Goal: Obtain resource: Download file/media

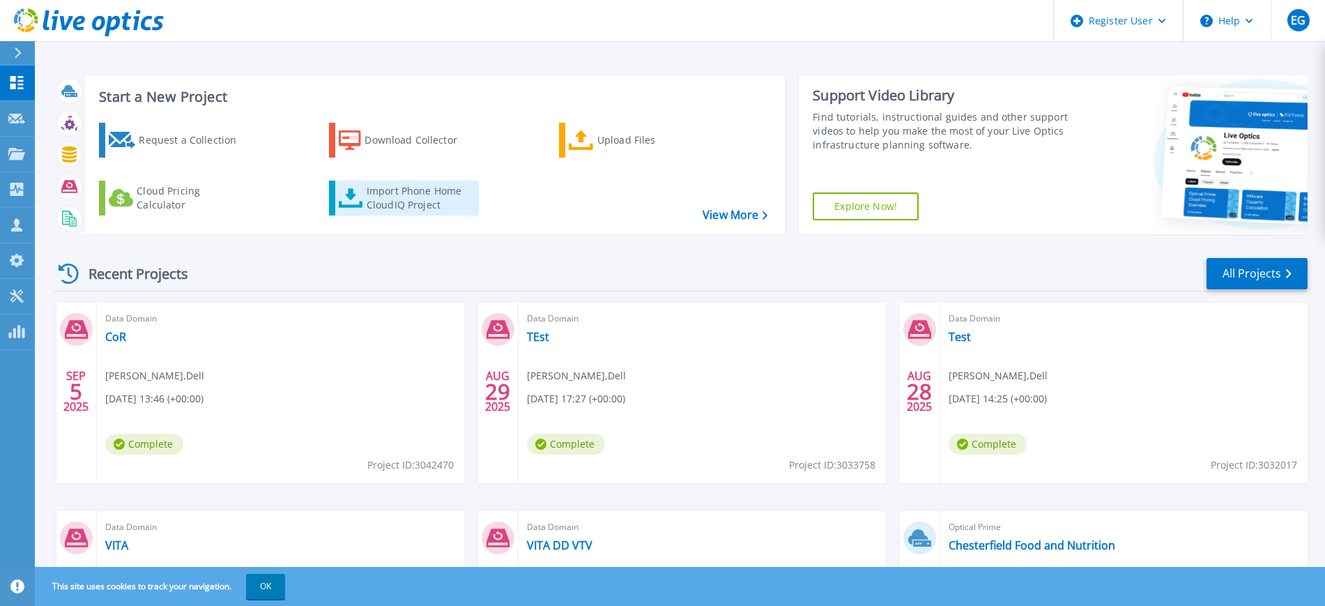
click at [401, 203] on div "Import Phone Home CloudIQ Project" at bounding box center [421, 198] width 109 height 28
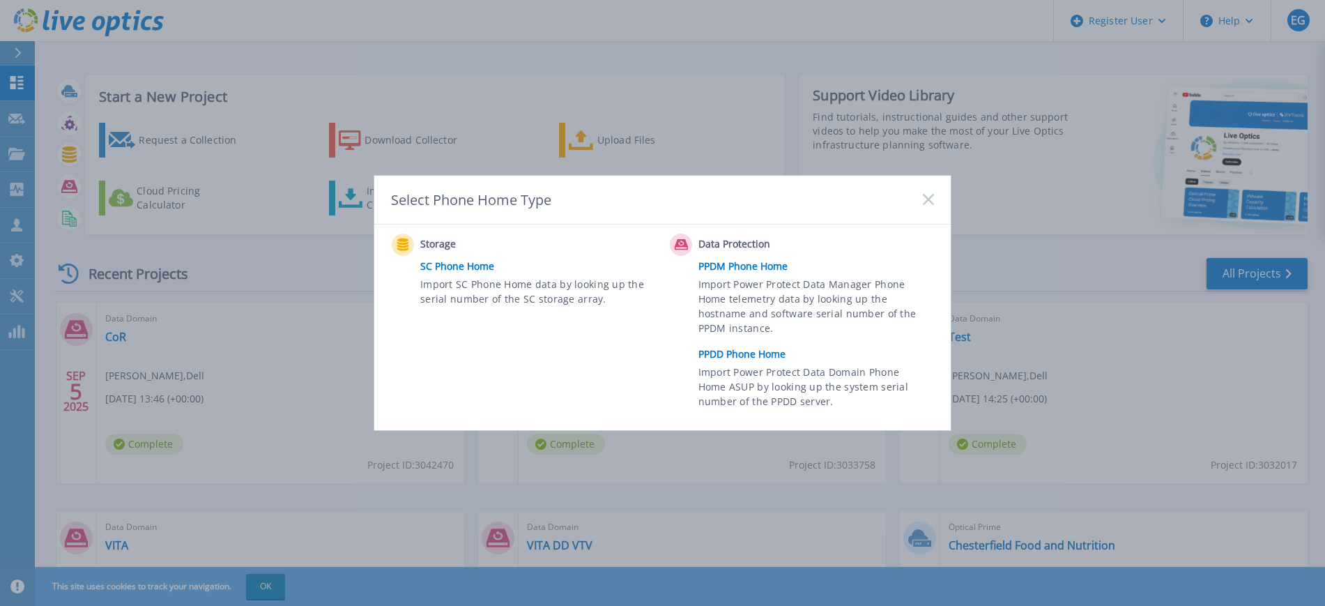
click at [736, 352] on link "PPDD Phone Home" at bounding box center [819, 354] width 243 height 21
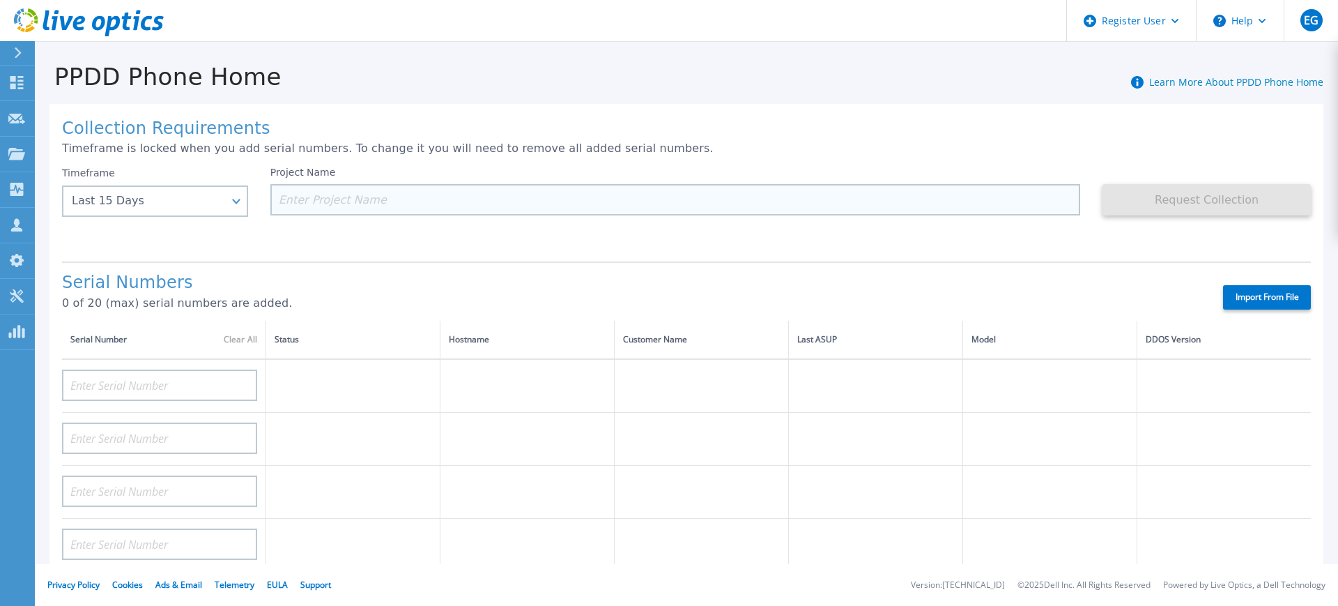
click at [344, 200] on input at bounding box center [675, 199] width 811 height 31
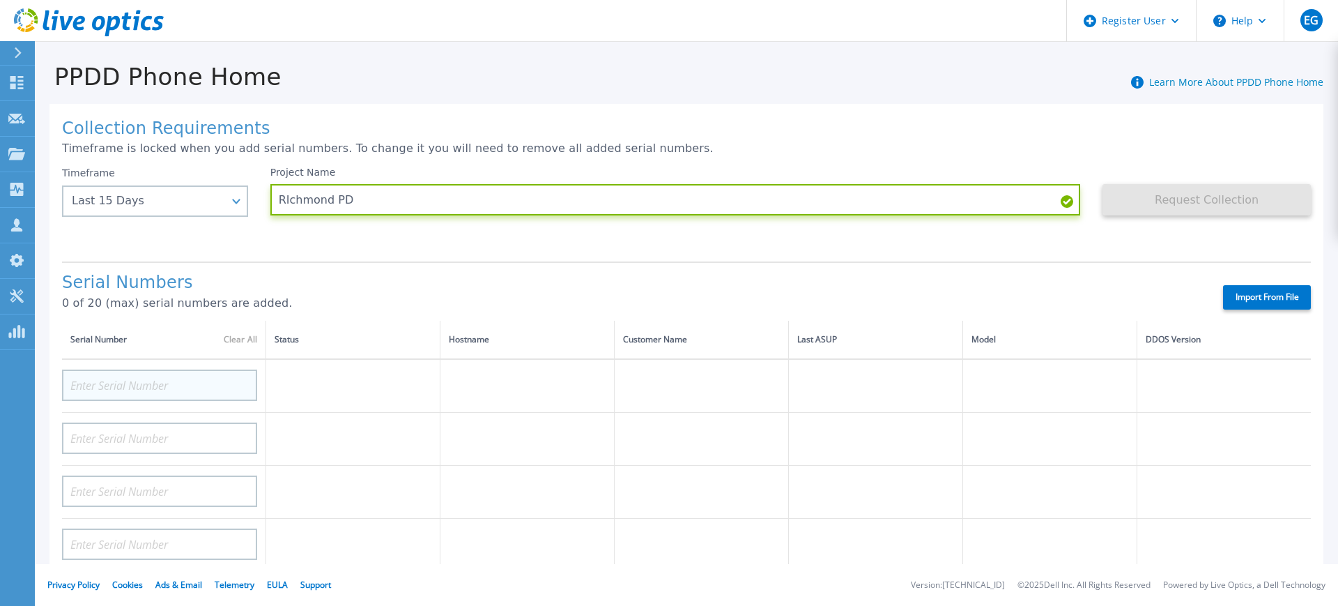
type input "RIchmond PD"
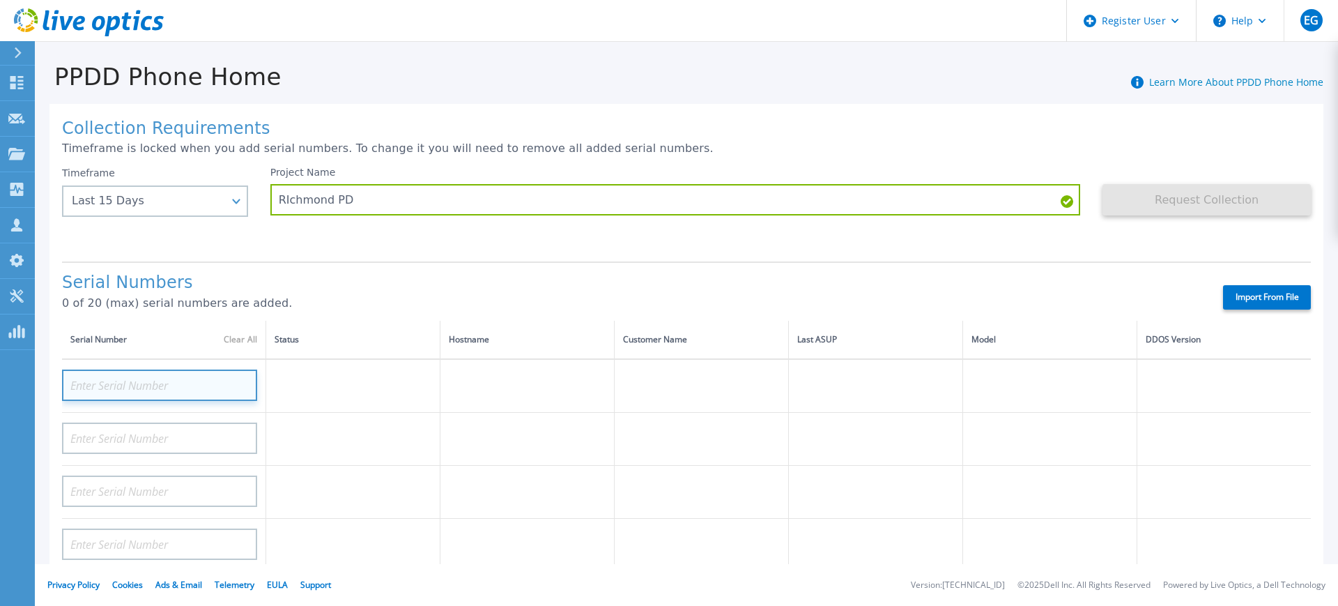
click at [216, 397] on input at bounding box center [159, 384] width 195 height 31
paste input "APM00201323450"
type input "APM00201323450"
click at [1139, 289] on h1 "Serial Numbers" at bounding box center [630, 283] width 1137 height 20
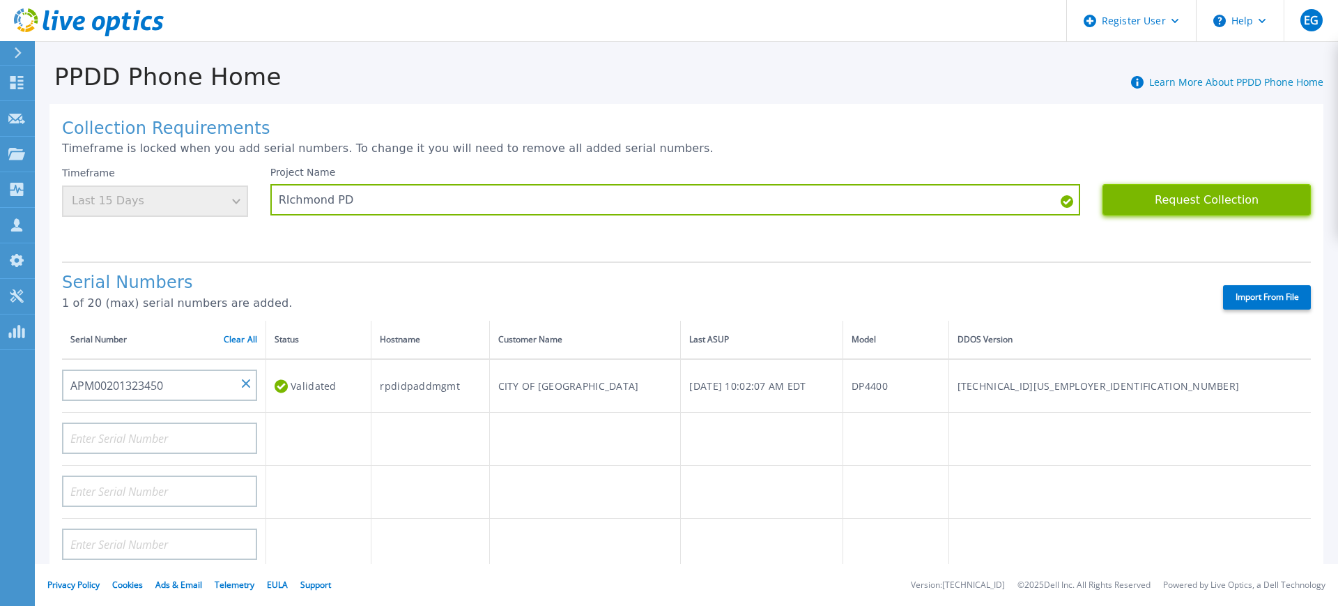
click at [1210, 196] on button "Request Collection" at bounding box center [1207, 199] width 208 height 31
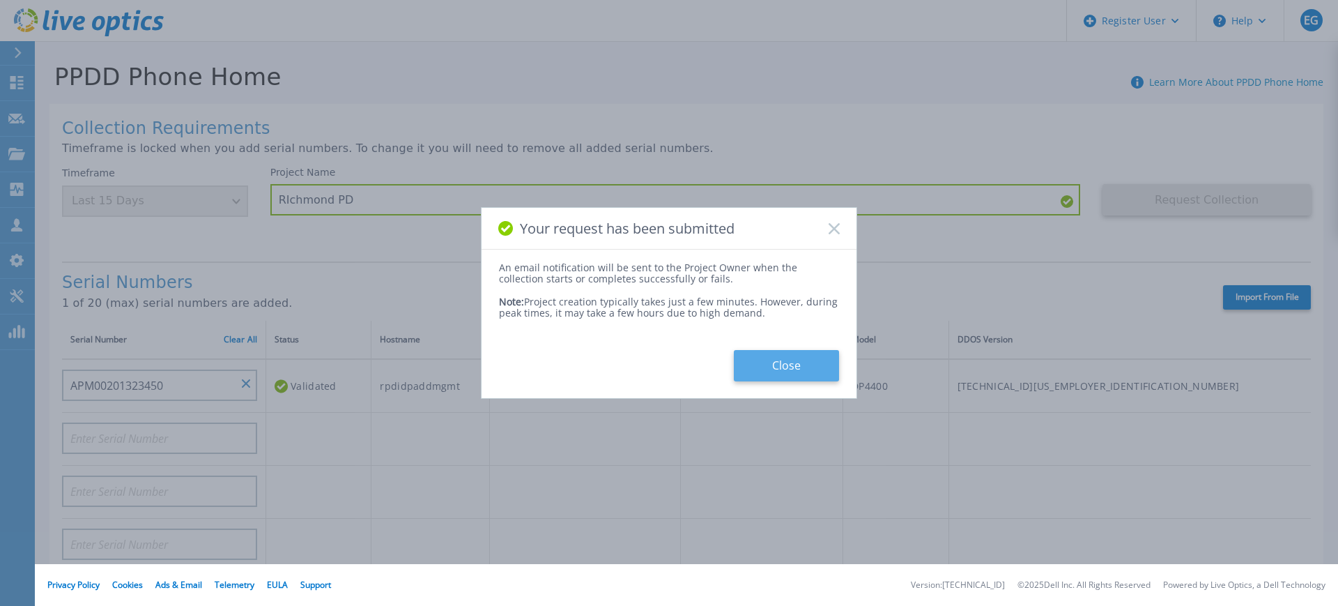
click at [751, 362] on button "Close" at bounding box center [786, 365] width 105 height 31
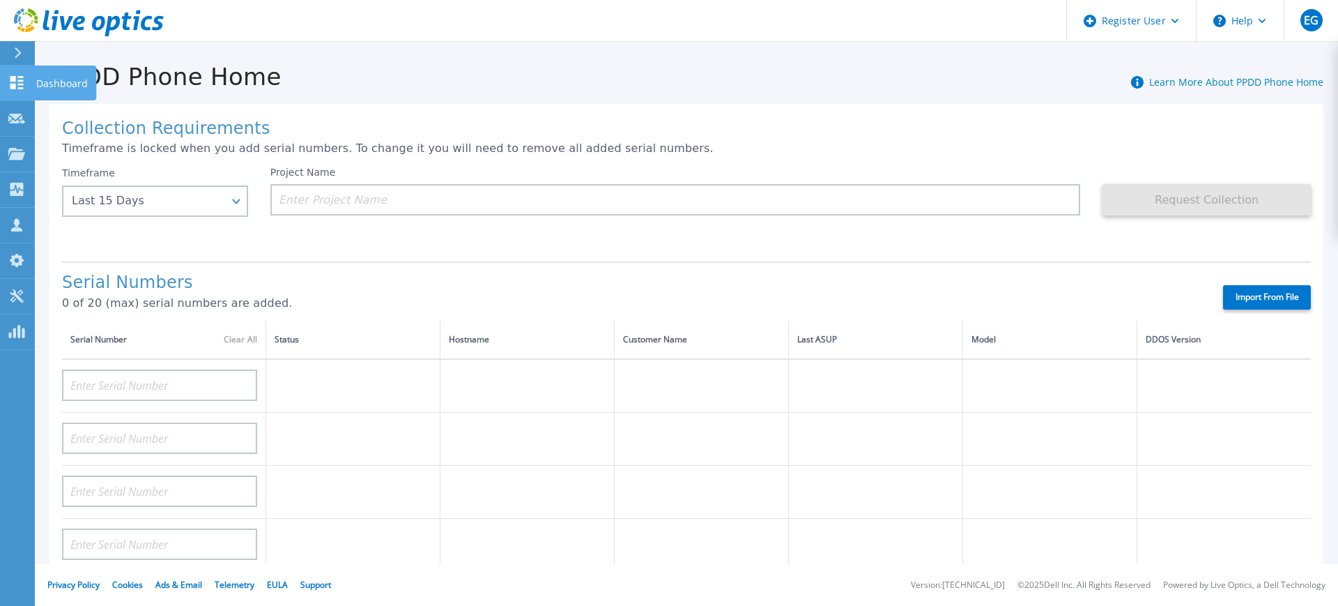
click at [26, 84] on link "Dashboard Dashboard" at bounding box center [17, 84] width 35 height 36
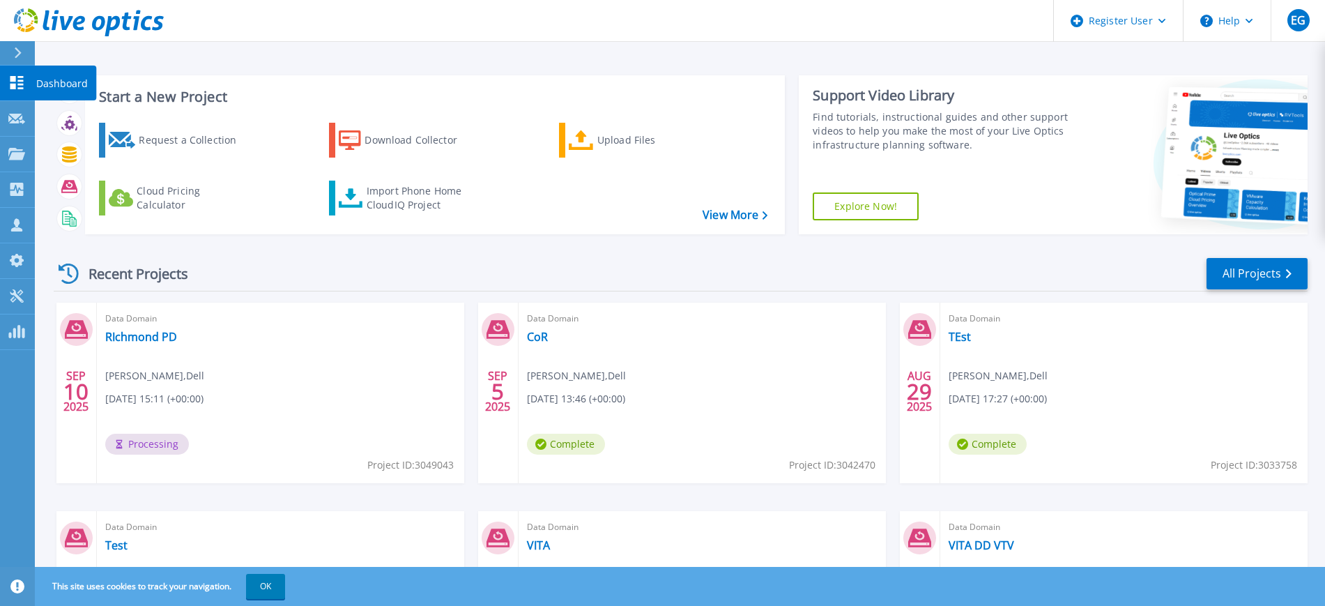
click at [16, 82] on icon at bounding box center [16, 82] width 17 height 13
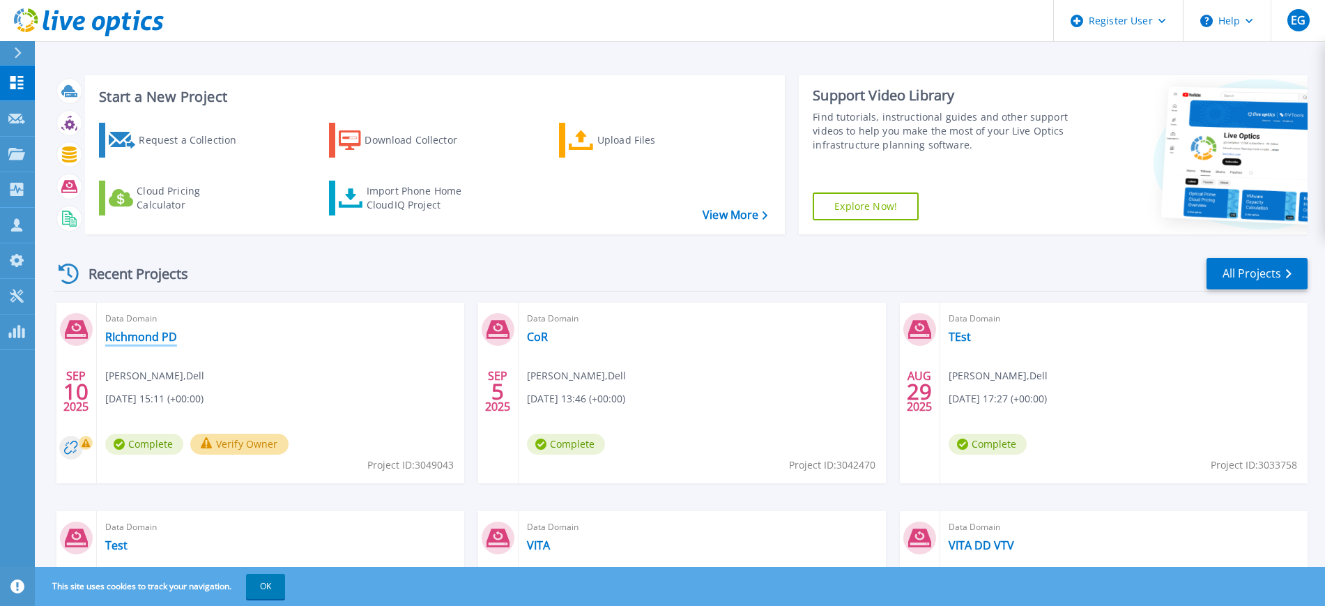
click at [119, 339] on link "RIchmond PD" at bounding box center [141, 337] width 72 height 14
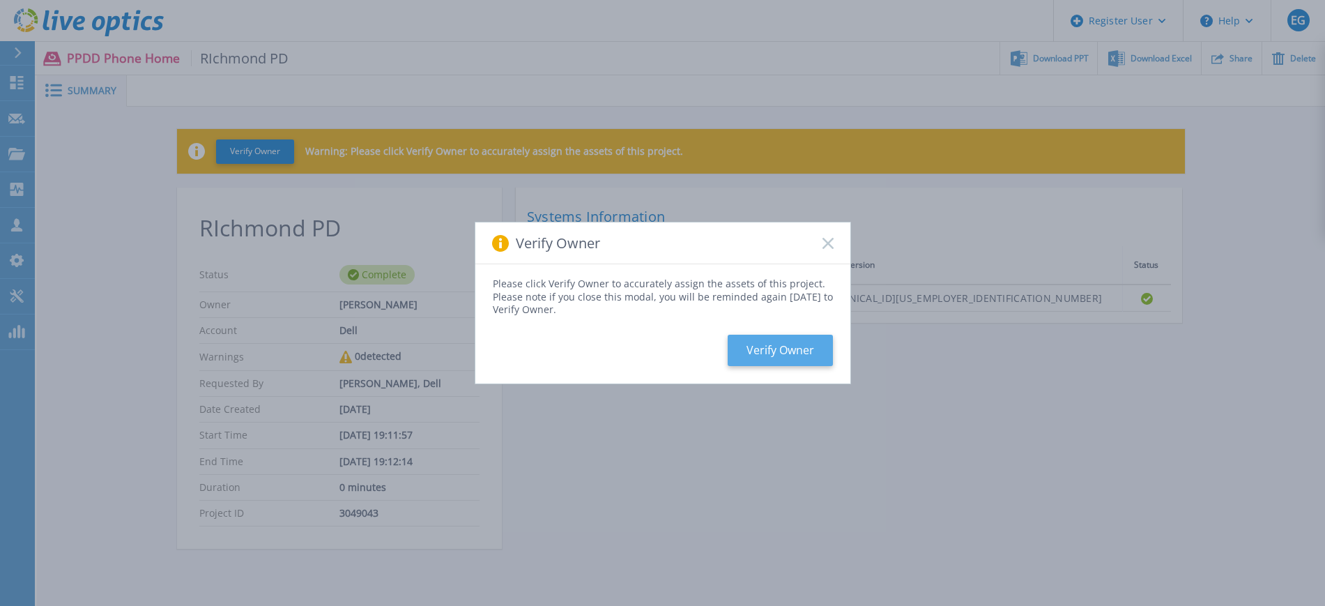
click at [792, 359] on button "Verify Owner" at bounding box center [780, 350] width 105 height 31
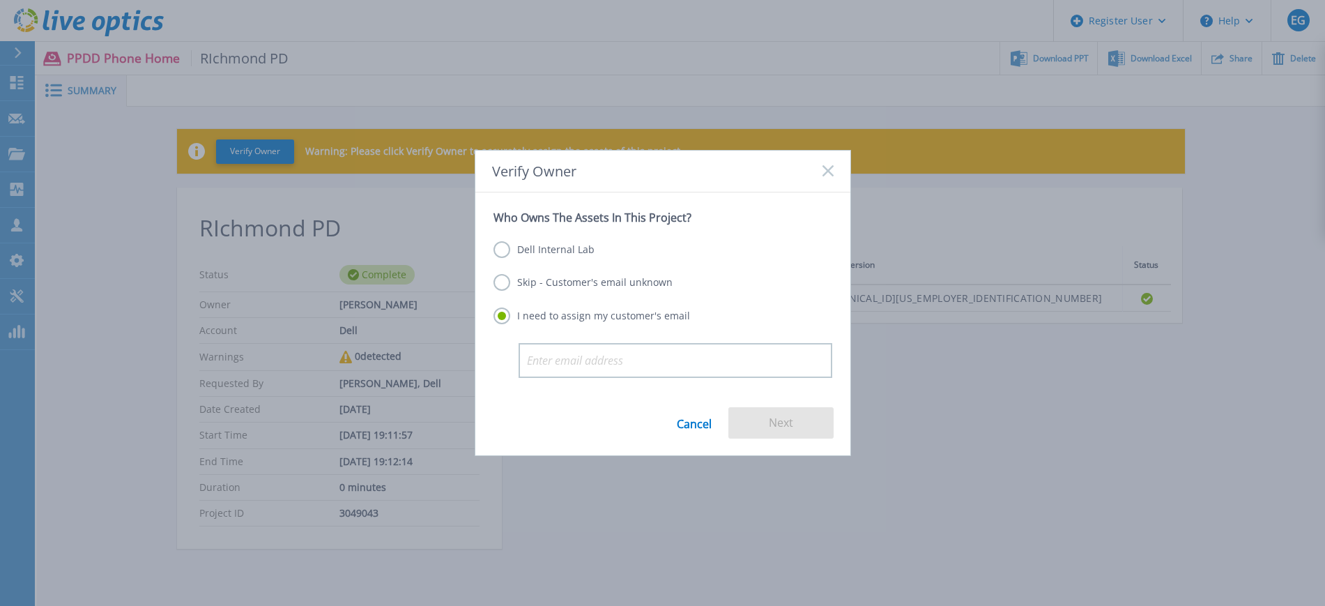
click at [510, 245] on label "Dell Internal Lab" at bounding box center [543, 249] width 101 height 17
click at [0, 0] on input "Dell Internal Lab" at bounding box center [0, 0] width 0 height 0
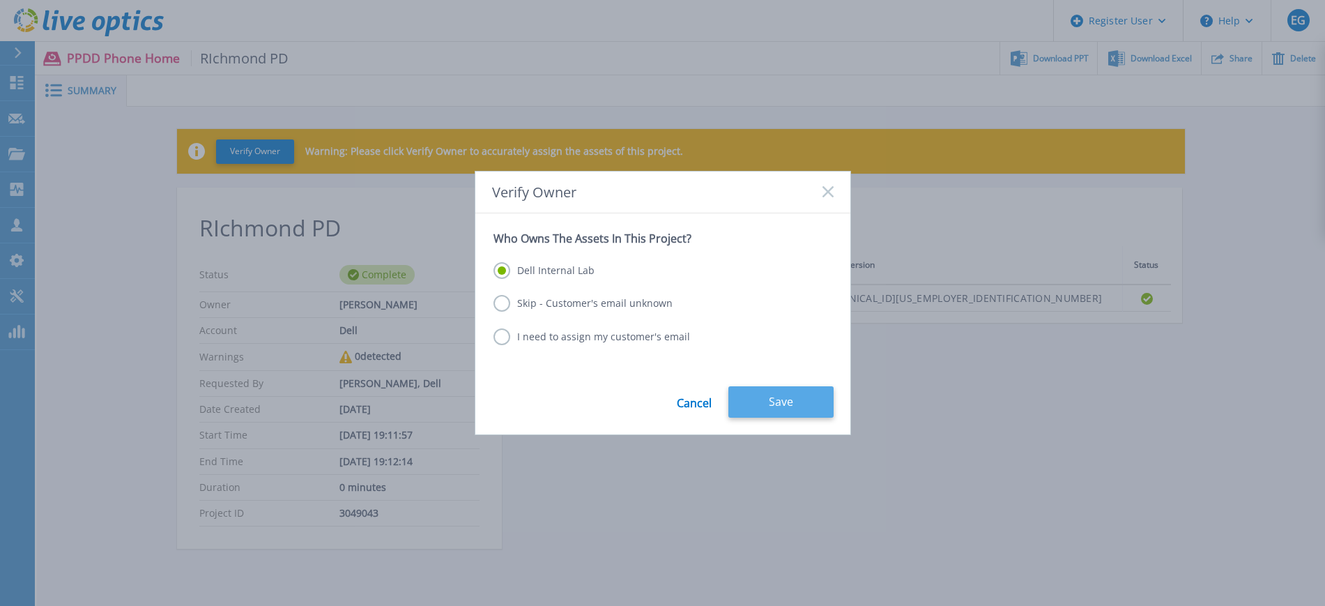
click at [779, 410] on button "Save" at bounding box center [780, 401] width 105 height 31
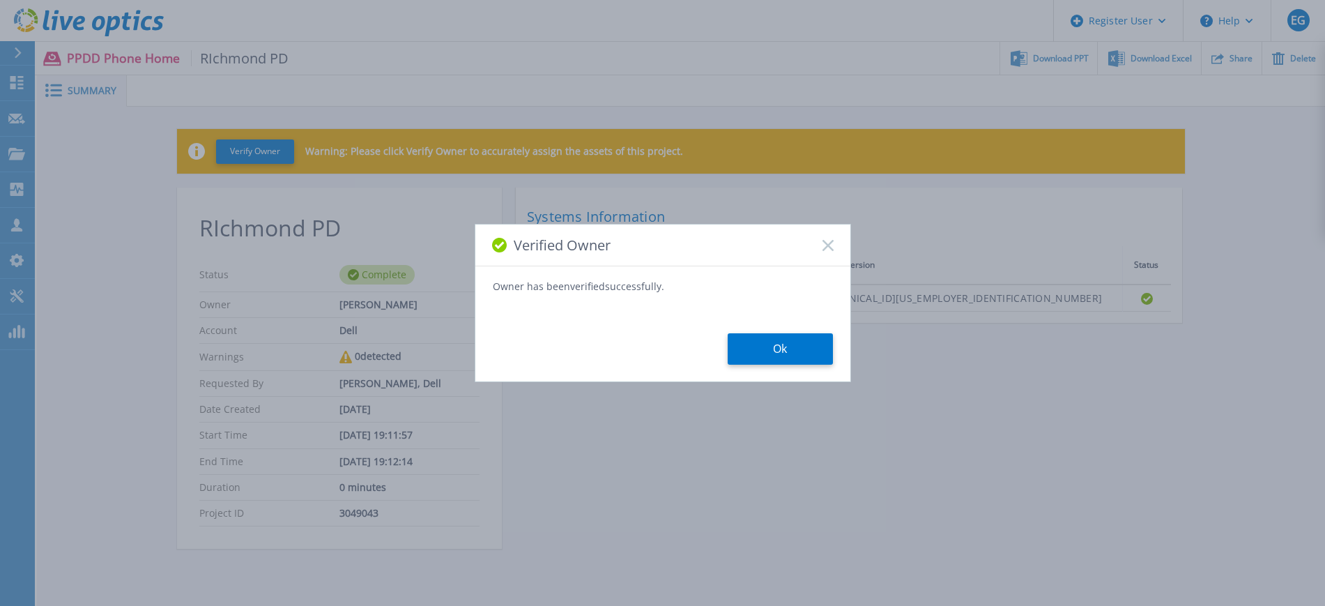
click at [778, 340] on button "Ok" at bounding box center [780, 348] width 105 height 31
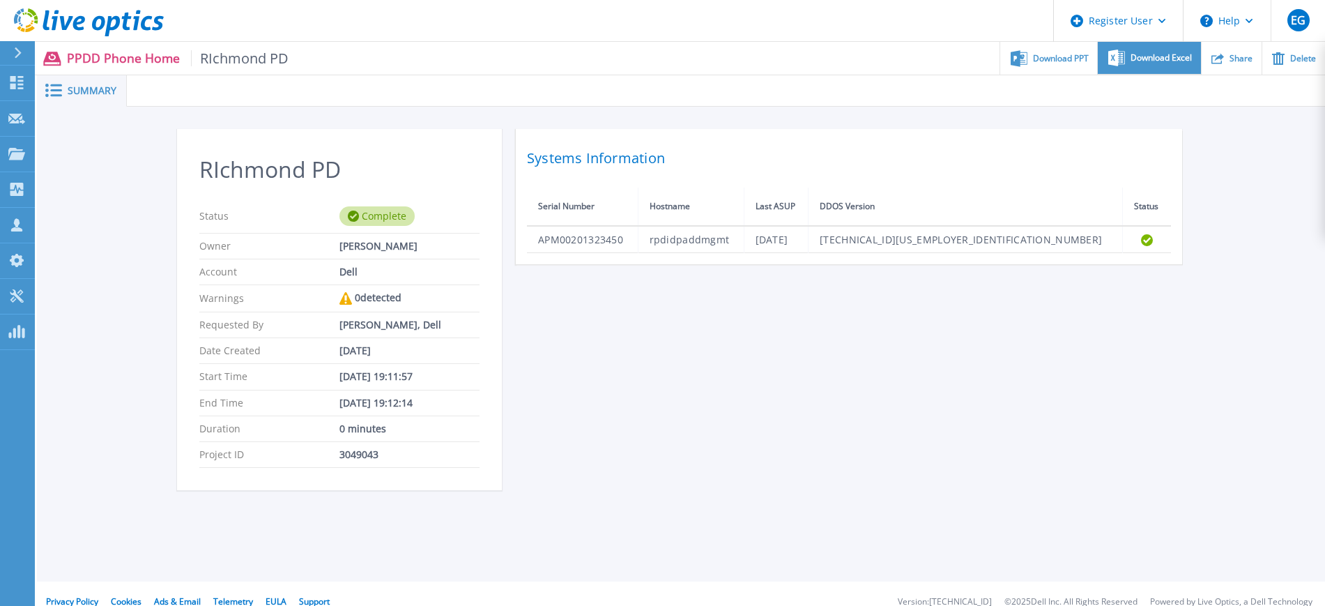
click at [1145, 59] on span "Download Excel" at bounding box center [1160, 58] width 61 height 8
